Goal: Navigation & Orientation: Find specific page/section

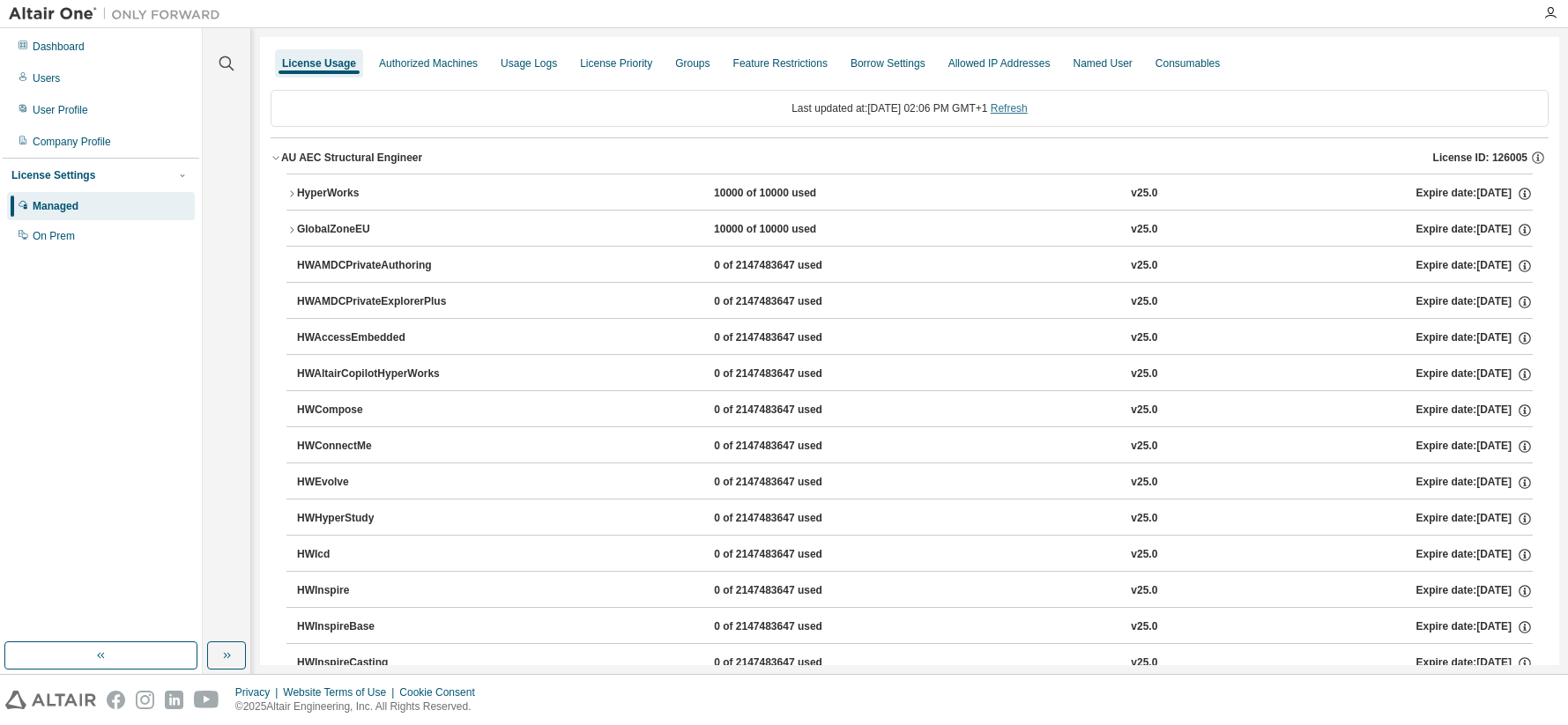
click at [1025, 106] on link "Refresh" at bounding box center [1009, 109] width 37 height 13
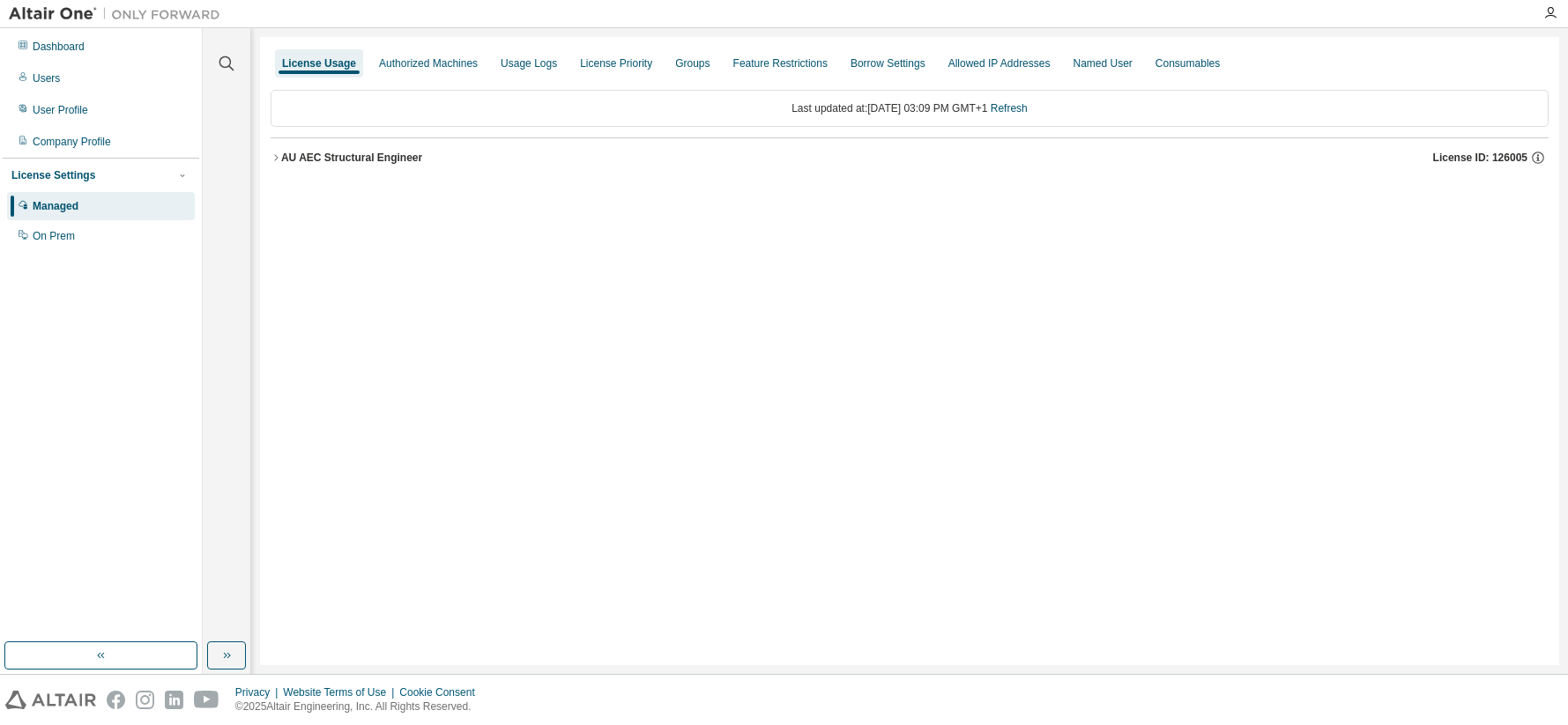
click at [278, 155] on icon "button" at bounding box center [276, 157] width 11 height 11
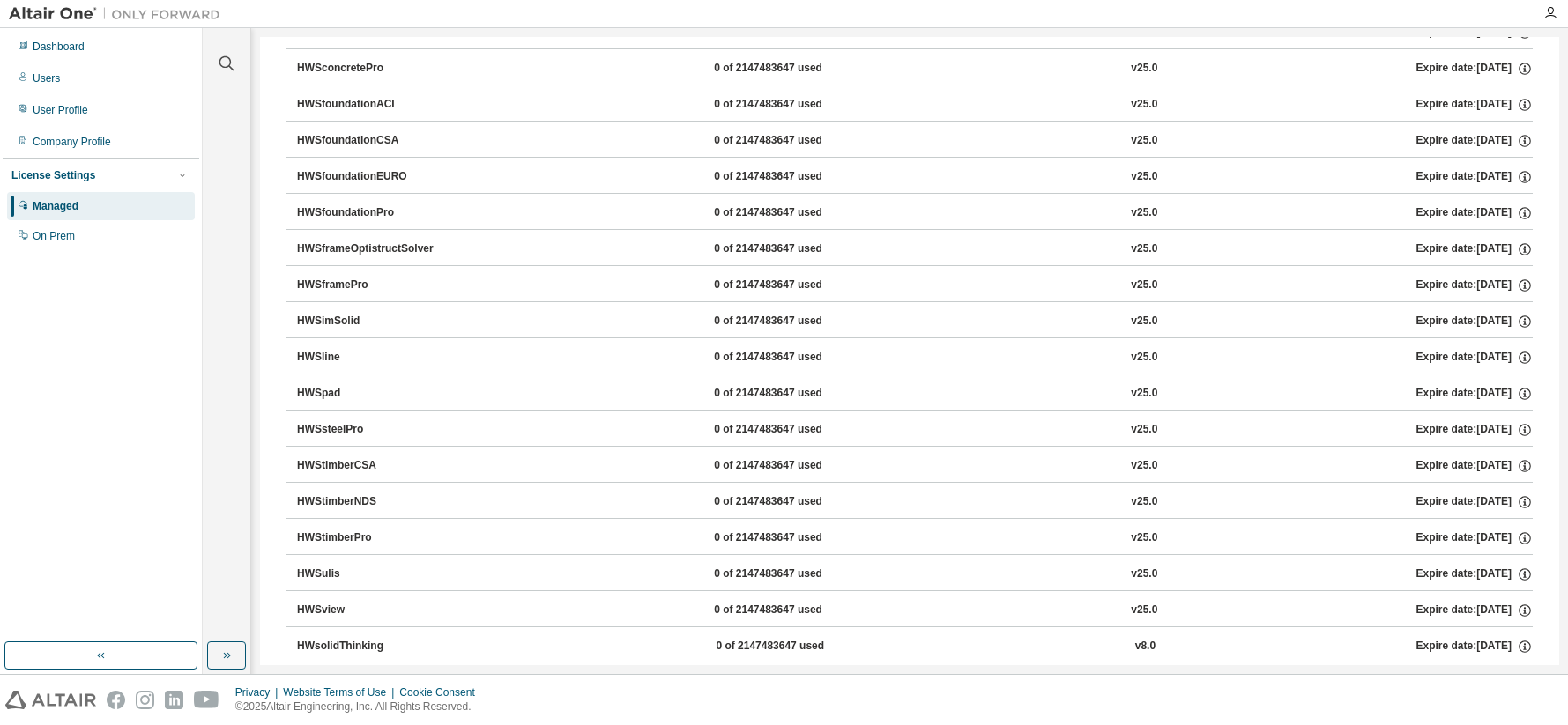
scroll to position [1527, 0]
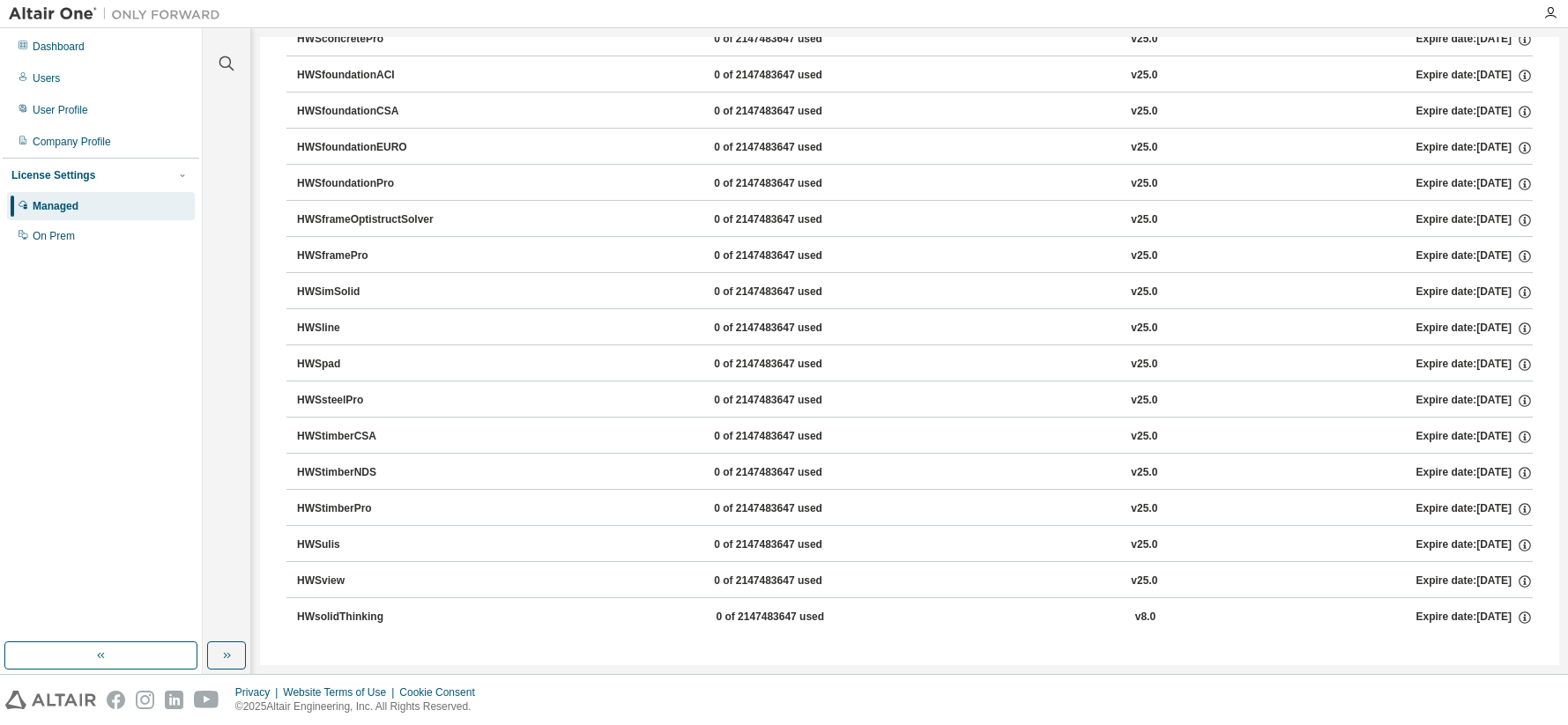
click at [349, 257] on div "HWSframePro" at bounding box center [376, 256] width 158 height 16
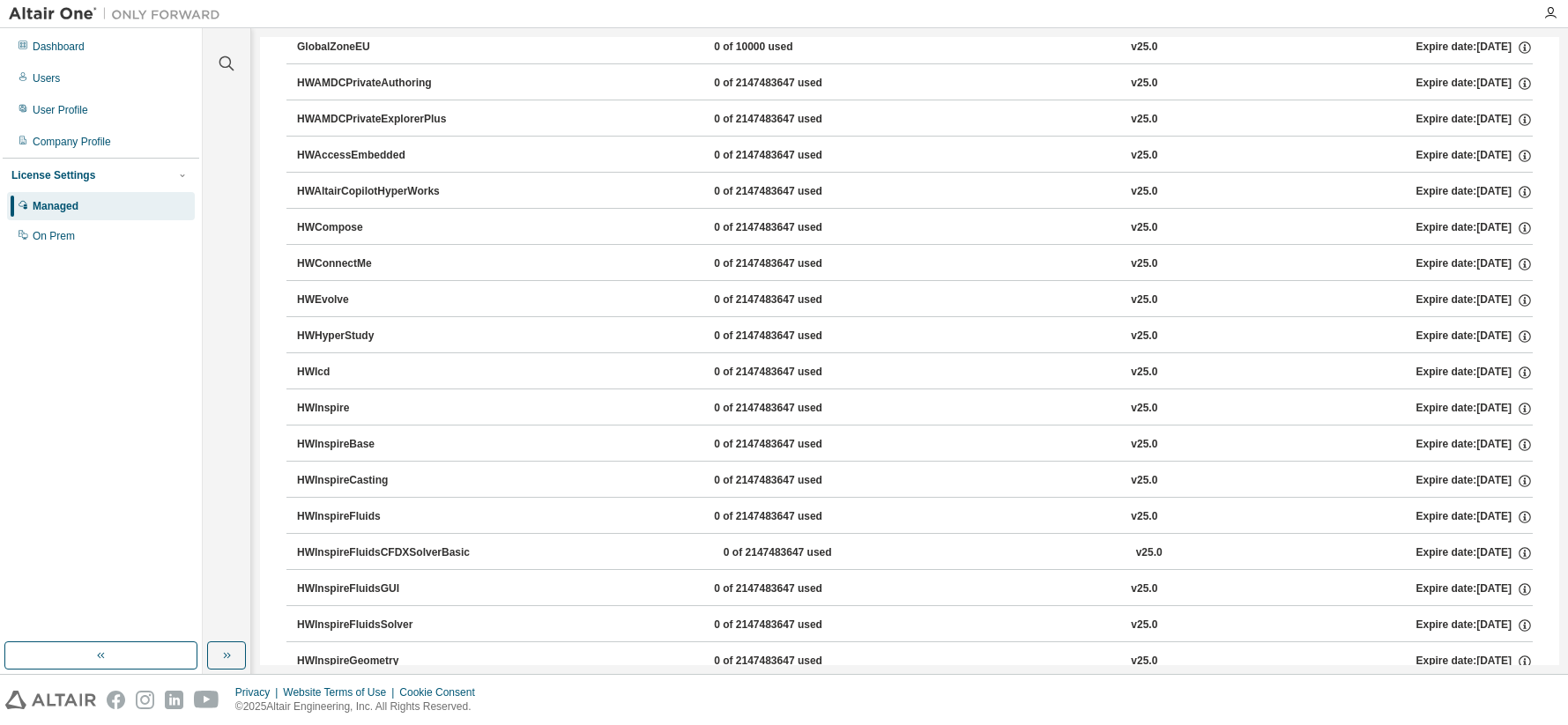
scroll to position [0, 0]
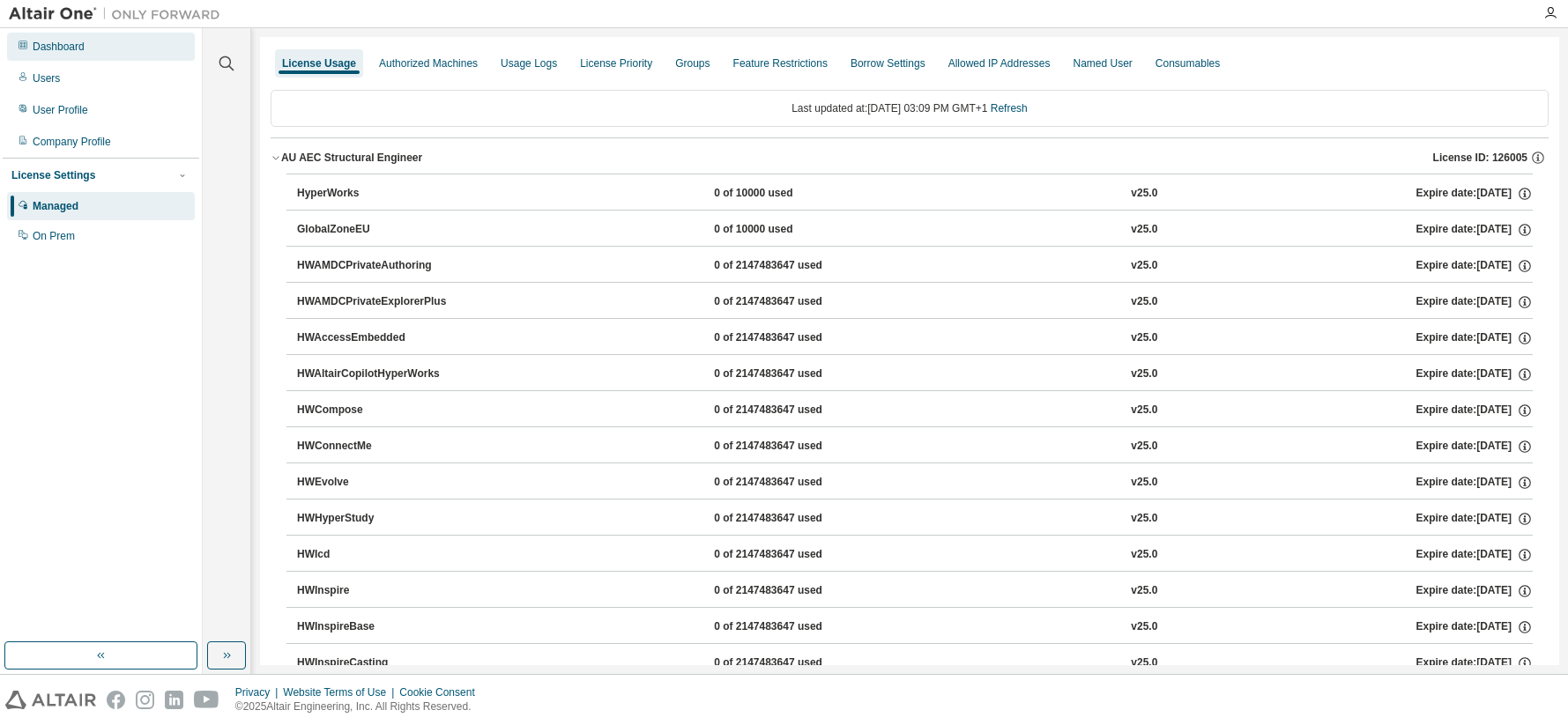
click at [48, 41] on div "Dashboard" at bounding box center [58, 47] width 52 height 14
